Goal: Task Accomplishment & Management: Use online tool/utility

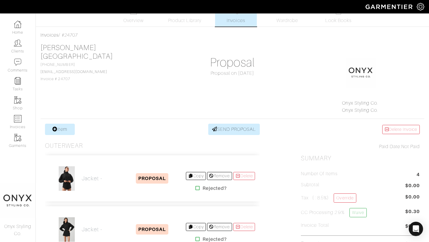
scroll to position [12, 0]
click at [22, 51] on link "Clients" at bounding box center [17, 46] width 35 height 19
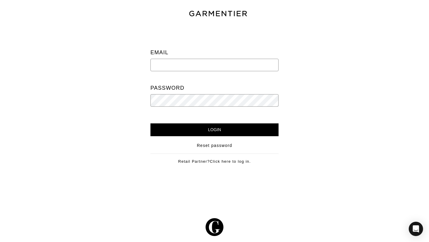
type input "[PERSON_NAME][EMAIL_ADDRESS][DOMAIN_NAME]"
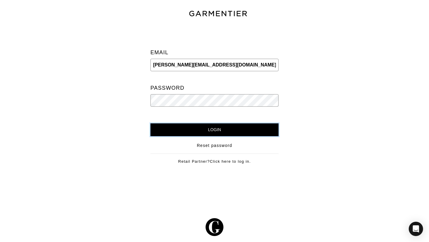
click at [220, 130] on input "Login" at bounding box center [215, 129] width 128 height 13
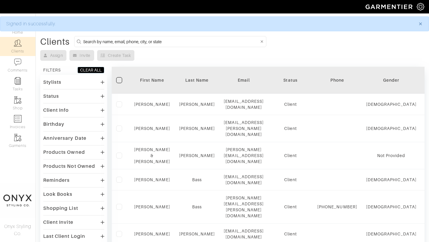
click at [146, 43] on input at bounding box center [171, 41] width 176 height 7
type input "[PERSON_NAME]"
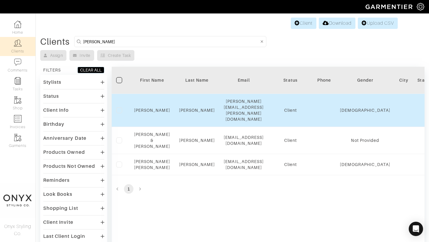
click at [154, 107] on td "Anna" at bounding box center [152, 110] width 45 height 33
click at [154, 108] on link "Anna" at bounding box center [152, 110] width 36 height 5
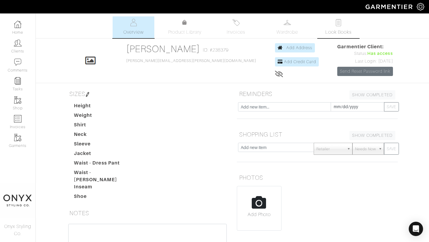
click at [342, 29] on span "Look Books" at bounding box center [339, 32] width 27 height 7
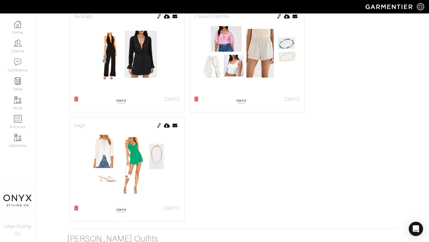
scroll to position [365, 0]
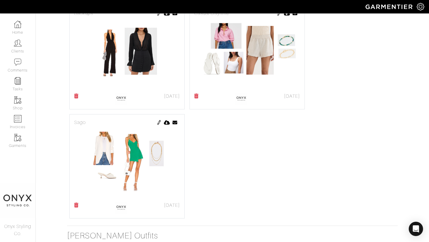
click at [159, 122] on img at bounding box center [159, 122] width 5 height 5
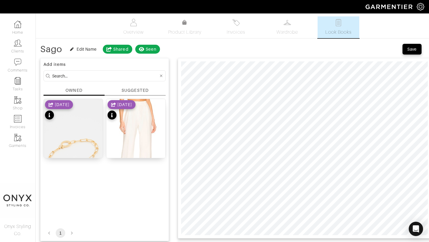
click at [133, 90] on div "SUGGESTED" at bounding box center [135, 90] width 27 height 6
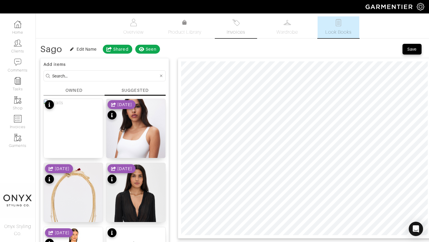
click at [238, 30] on span "Invoices" at bounding box center [236, 32] width 18 height 7
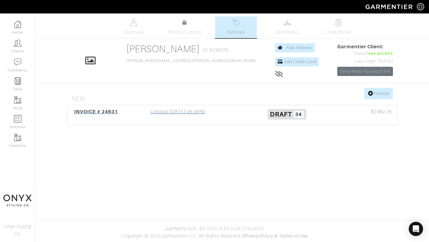
click at [113, 115] on div "INVOICE # 24631" at bounding box center [96, 115] width 55 height 14
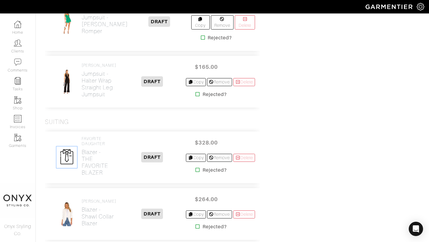
scroll to position [941, 0]
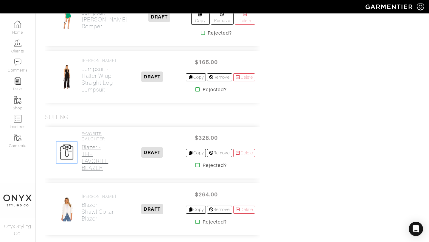
click at [103, 151] on h2 "Blazer - THE FAVORITE BLAZER" at bounding box center [100, 157] width 37 height 27
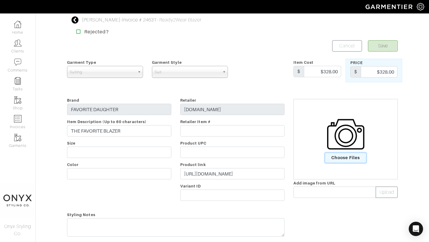
click at [354, 158] on span "Choose Files" at bounding box center [345, 158] width 41 height 10
click at [0, 0] on input "Choose Files" at bounding box center [0, 0] width 0 height 0
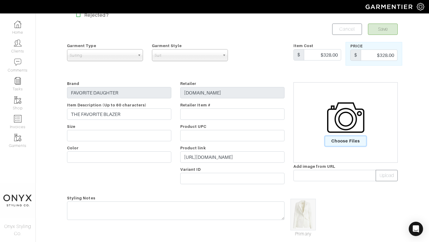
scroll to position [11, 0]
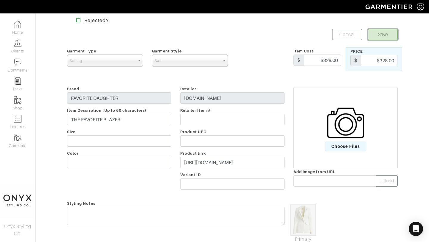
click at [379, 34] on button "Save" at bounding box center [383, 34] width 30 height 11
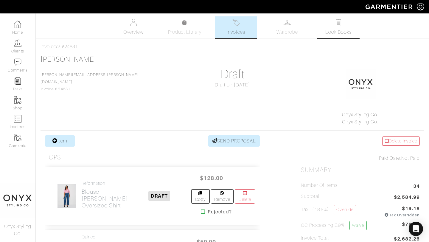
click at [338, 29] on span "Look Books" at bounding box center [339, 32] width 27 height 7
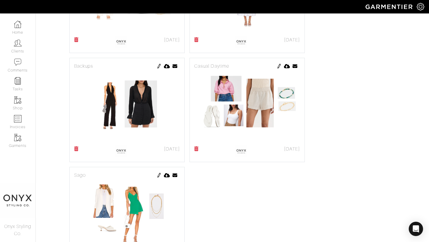
scroll to position [413, 0]
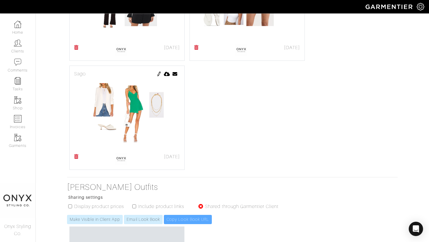
click at [159, 75] on img at bounding box center [159, 74] width 5 height 5
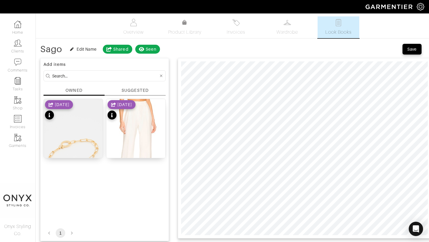
click at [139, 89] on div "SUGGESTED" at bounding box center [135, 90] width 27 height 6
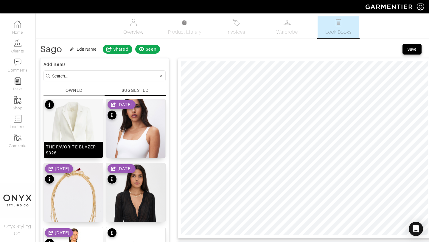
click at [81, 127] on img at bounding box center [73, 136] width 59 height 74
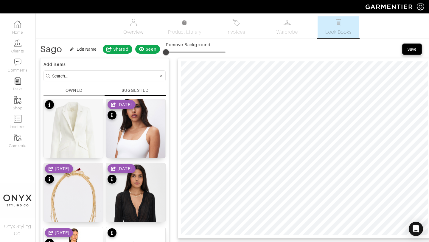
click at [412, 52] on div "Save" at bounding box center [412, 49] width 10 height 6
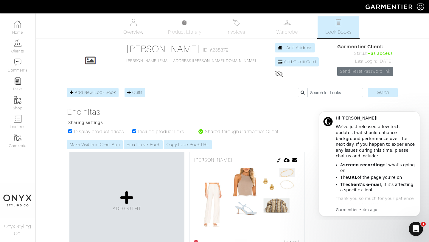
click at [311, 125] on div "Encinitas Sharing settings Display product prices Include product links Shared …" at bounding box center [233, 128] width 340 height 42
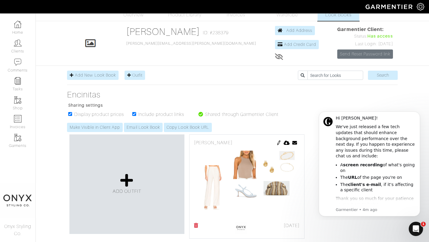
scroll to position [21, 0]
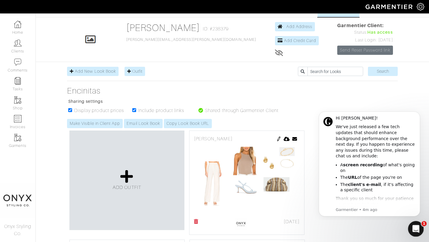
click at [421, 226] on div "Open Intercom Messenger" at bounding box center [415, 228] width 20 height 20
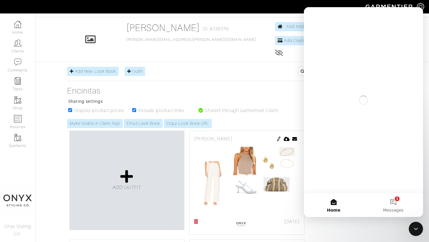
scroll to position [0, 0]
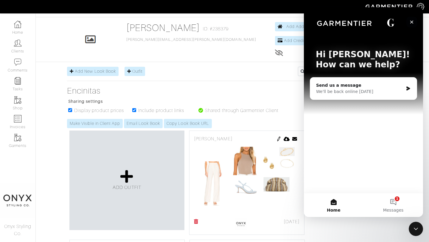
click at [413, 22] on icon "Close" at bounding box center [412, 22] width 5 height 5
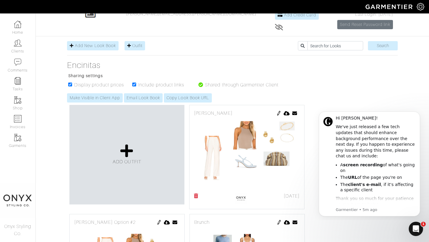
scroll to position [57, 0]
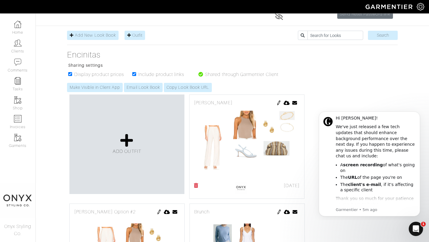
click at [277, 103] on img at bounding box center [279, 102] width 5 height 5
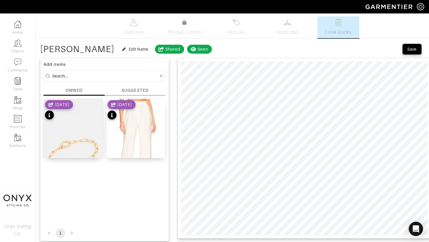
click at [134, 87] on div "Add items OWNED SUGGESTED Parker Bracelet 9/21/25 The Favorite Pant 9/20/25 1" at bounding box center [104, 149] width 129 height 183
click at [134, 89] on div "SUGGESTED" at bounding box center [135, 90] width 27 height 6
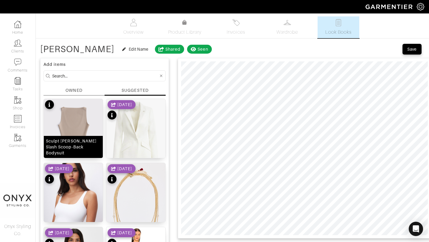
click at [93, 119] on img at bounding box center [73, 136] width 59 height 74
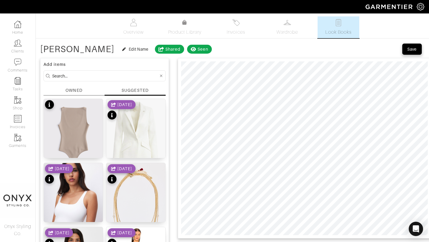
click at [414, 49] on div "Save" at bounding box center [412, 49] width 10 height 6
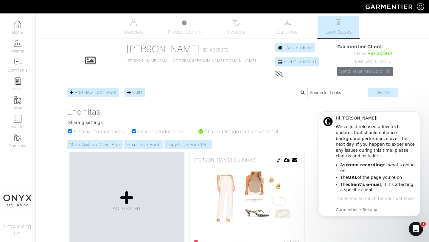
click at [280, 160] on img at bounding box center [279, 160] width 5 height 5
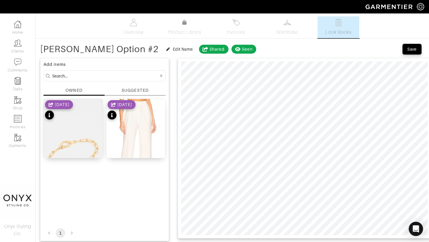
click at [139, 89] on div "SUGGESTED" at bounding box center [135, 90] width 27 height 6
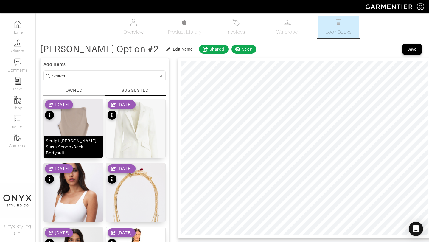
click at [82, 126] on img at bounding box center [73, 136] width 59 height 74
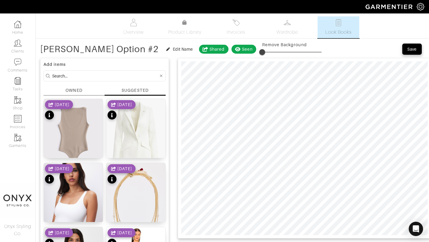
click at [413, 51] on div "Save" at bounding box center [412, 49] width 10 height 6
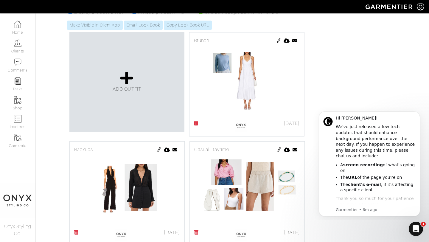
scroll to position [108, 0]
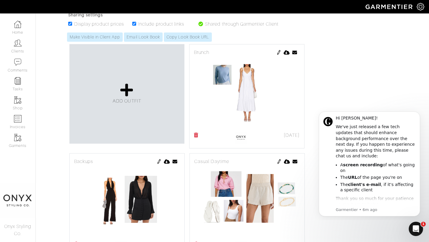
click at [278, 50] on img at bounding box center [279, 52] width 5 height 5
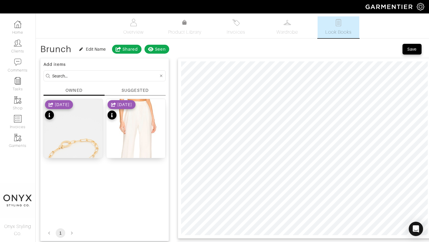
click at [140, 89] on div "SUGGESTED" at bounding box center [135, 90] width 27 height 6
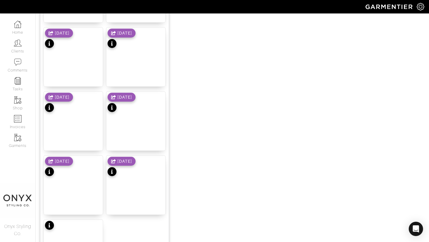
scroll to position [686, 0]
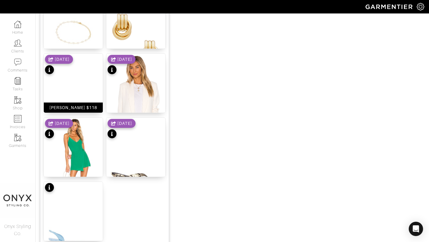
click at [80, 92] on img at bounding box center [73, 103] width 59 height 98
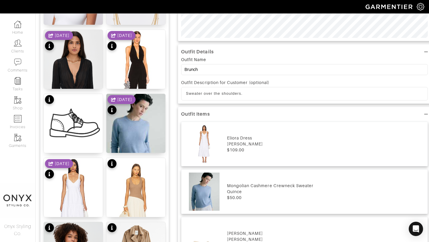
scroll to position [0, 0]
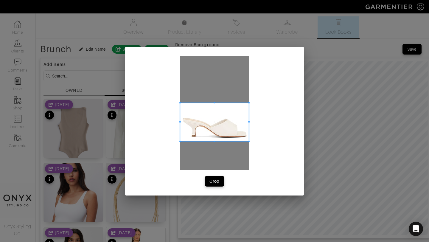
click at [232, 130] on span at bounding box center [214, 122] width 69 height 38
click at [220, 179] on span "Crop" at bounding box center [214, 181] width 13 height 6
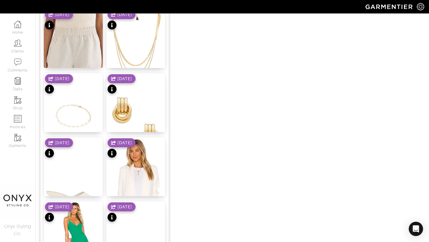
scroll to position [604, 0]
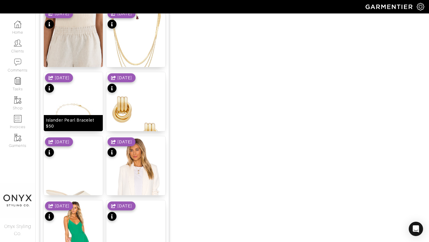
click at [79, 108] on img at bounding box center [73, 121] width 59 height 98
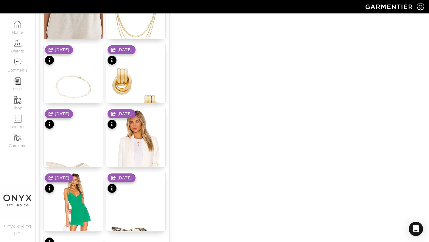
scroll to position [528, 0]
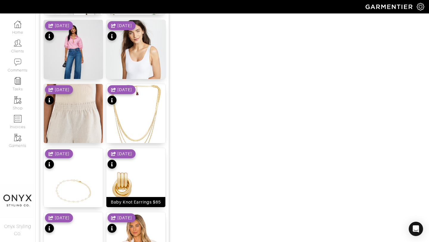
click at [137, 182] on img at bounding box center [135, 198] width 59 height 101
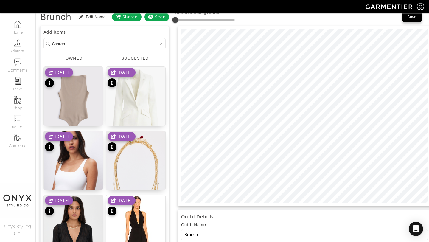
scroll to position [26, 0]
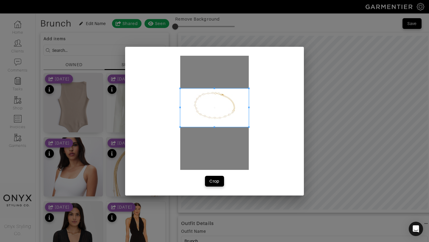
click at [233, 102] on span at bounding box center [214, 107] width 69 height 38
click at [216, 178] on button "Crop" at bounding box center [214, 181] width 19 height 11
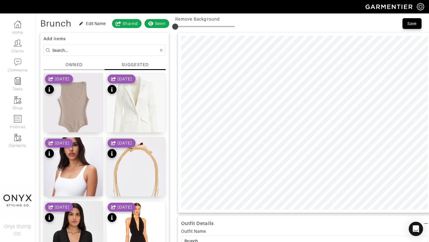
click at [79, 62] on div "OWNED" at bounding box center [74, 65] width 17 height 6
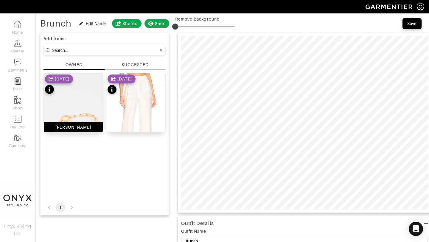
click at [74, 108] on img at bounding box center [73, 125] width 59 height 105
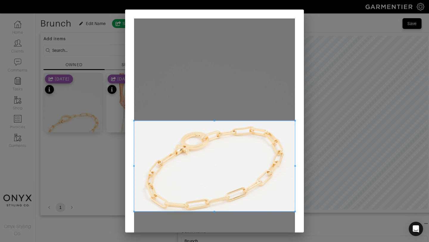
click at [242, 147] on span at bounding box center [214, 166] width 161 height 91
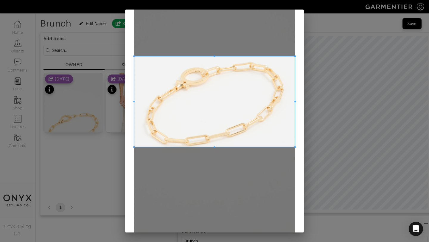
scroll to position [97, 0]
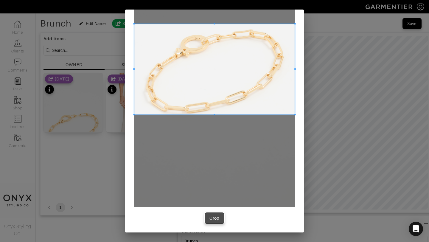
click at [217, 220] on div "Crop" at bounding box center [215, 218] width 10 height 6
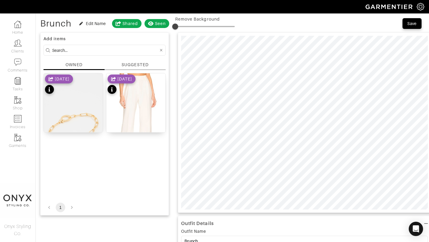
scroll to position [0, 0]
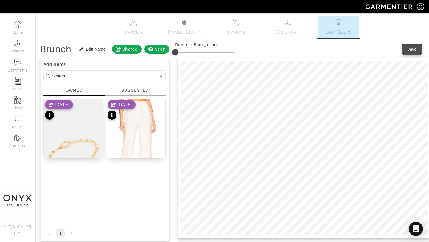
click at [416, 54] on button "Save" at bounding box center [412, 49] width 19 height 11
